Goal: Communication & Community: Ask a question

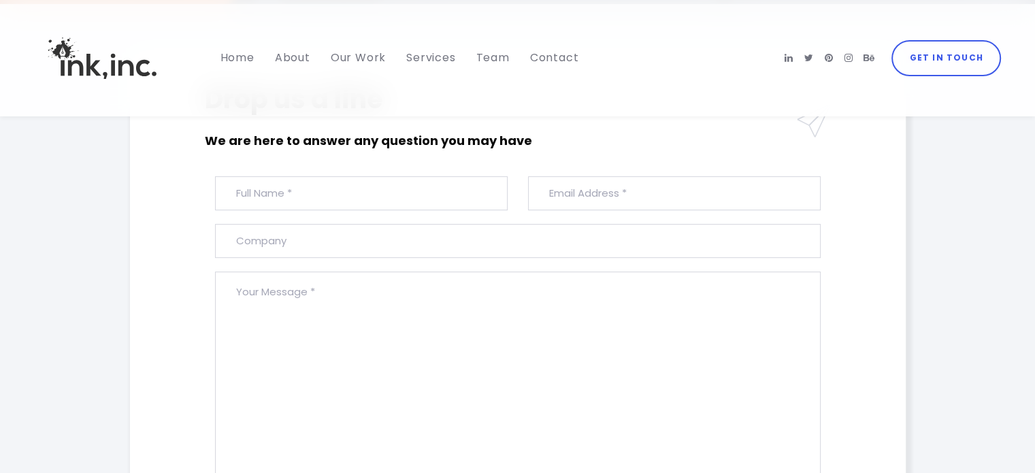
scroll to position [319, 0]
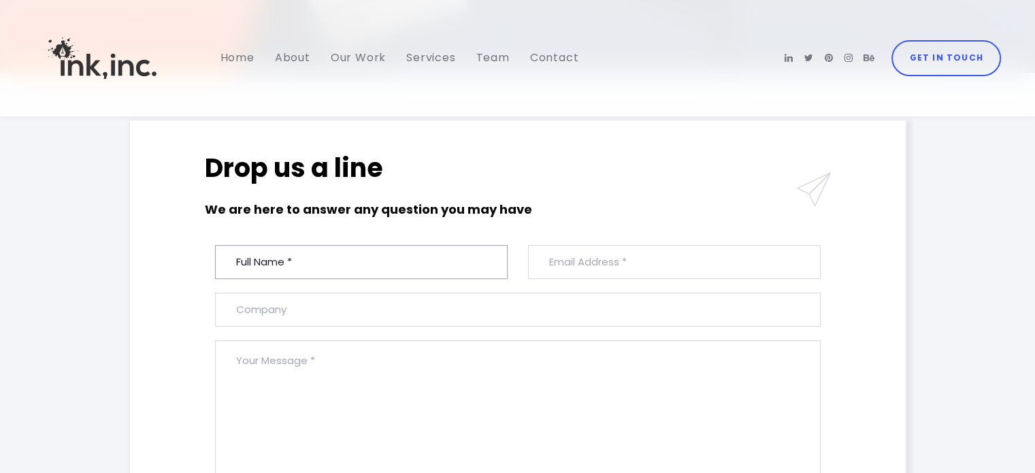
click at [304, 260] on input "text" at bounding box center [361, 262] width 293 height 34
type input "[PERSON_NAME]"
type input "[EMAIL_ADDRESS][DOMAIN_NAME]"
type input "Link Builders Team"
click at [330, 387] on textarea at bounding box center [518, 448] width 606 height 216
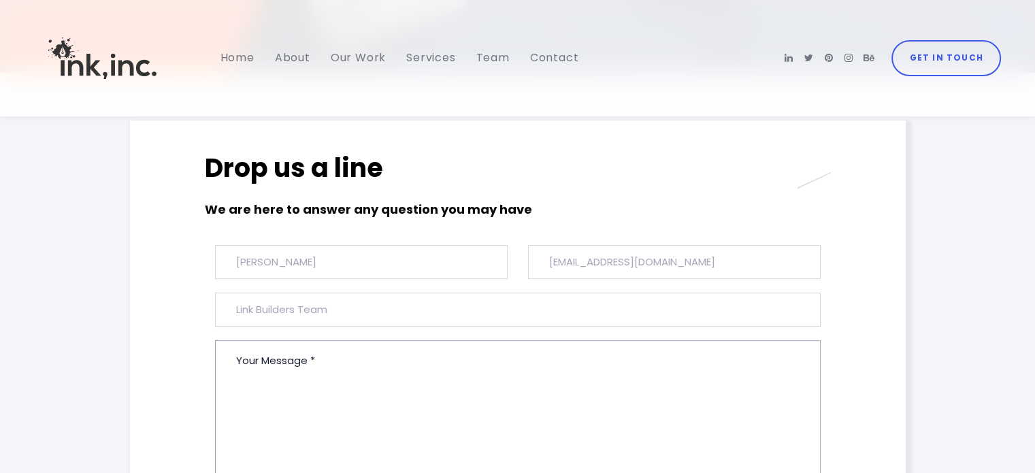
paste textarea "Hi there, I hope you're doing well! I have a network of 5,000+ high-quality blo…"
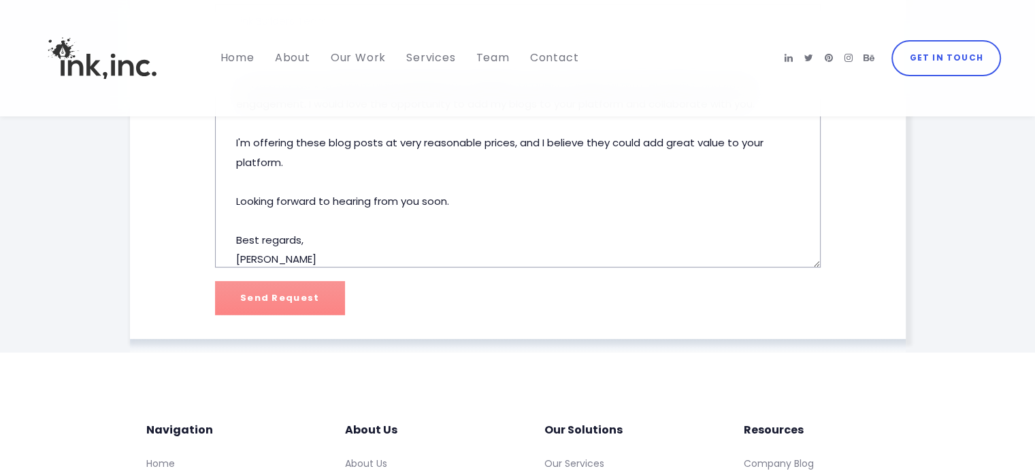
scroll to position [673, 0]
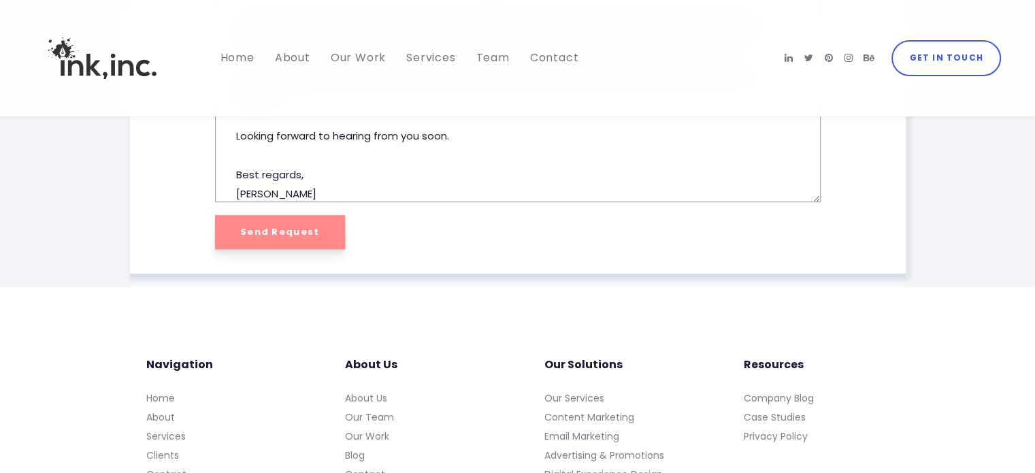
type textarea "Hi there, I hope you're doing well! I have a network of 5,000+ high-quality blo…"
drag, startPoint x: 287, startPoint y: 234, endPoint x: 274, endPoint y: 226, distance: 15.9
click at [286, 234] on input "Send Request" at bounding box center [280, 232] width 130 height 34
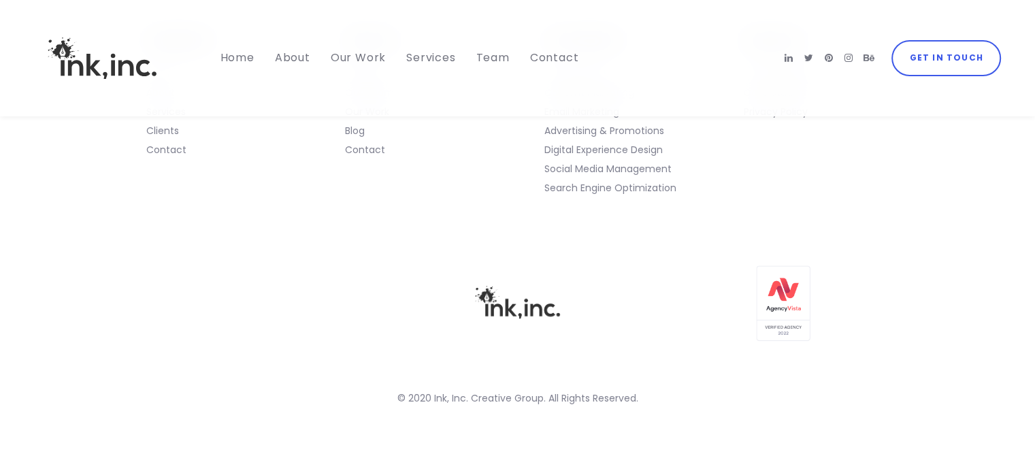
scroll to position [999, 0]
click at [793, 59] on icon at bounding box center [789, 58] width 8 height 10
